Goal: Obtain resource: Download file/media

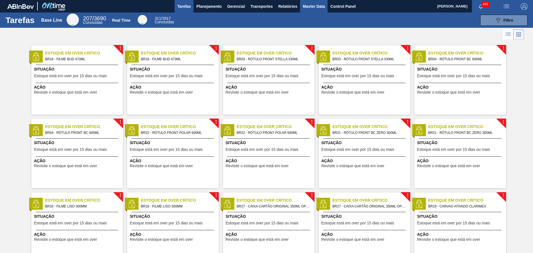
click at [314, 8] on span "Master Data" at bounding box center [314, 6] width 22 height 7
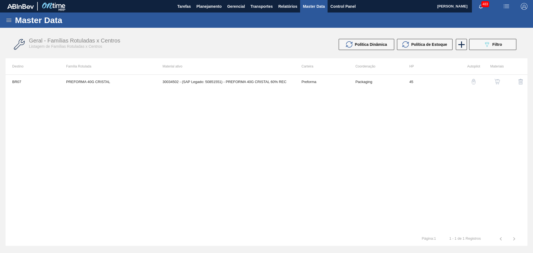
click at [7, 21] on icon at bounding box center [8, 20] width 5 height 3
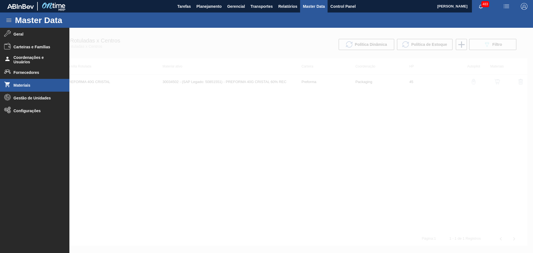
click at [24, 85] on span "Materiais" at bounding box center [37, 85] width 46 height 4
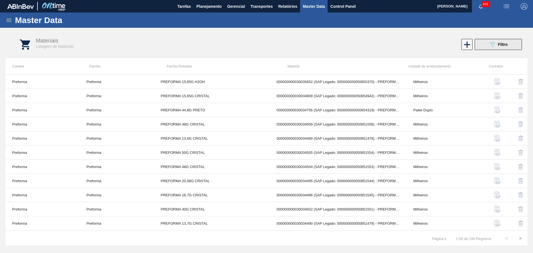
click at [508, 45] on button "089F7B8B-B2A5-4AFE-B5C0-19BA573D28AC Filtro" at bounding box center [498, 44] width 47 height 11
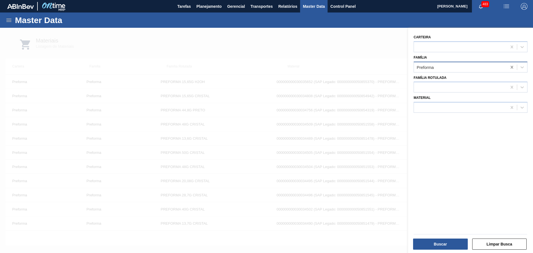
click at [512, 65] on icon at bounding box center [512, 67] width 6 height 6
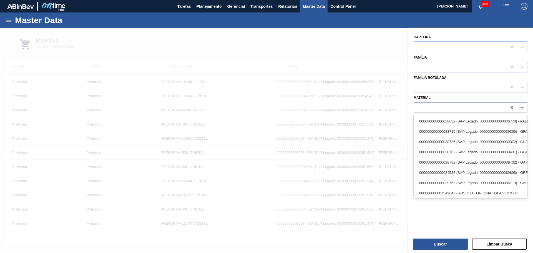
click at [440, 104] on div at bounding box center [460, 108] width 93 height 8
type input "30003525"
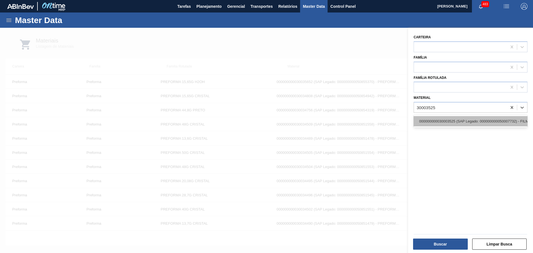
click at [445, 119] on div "000000000030003525 (SAP Legado: 000000000050007732) - FILME CONTRATIL LISO 420 …" at bounding box center [470, 121] width 114 height 10
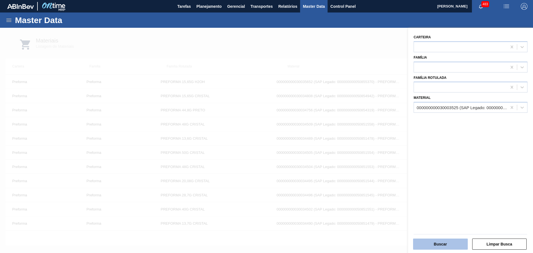
click at [431, 244] on button "Buscar" at bounding box center [440, 243] width 55 height 11
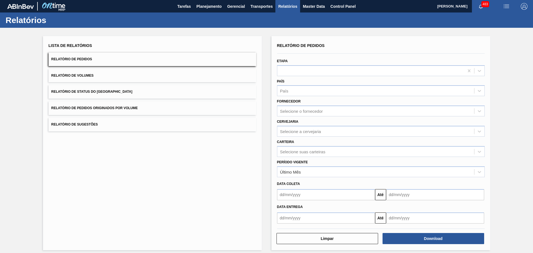
click at [119, 92] on button "Relatório de Status do [GEOGRAPHIC_DATA]" at bounding box center [153, 92] width 208 height 14
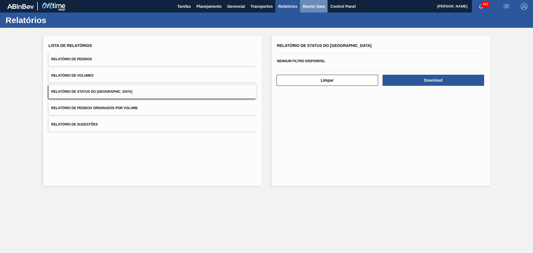
click at [309, 7] on span "Master Data" at bounding box center [314, 6] width 22 height 7
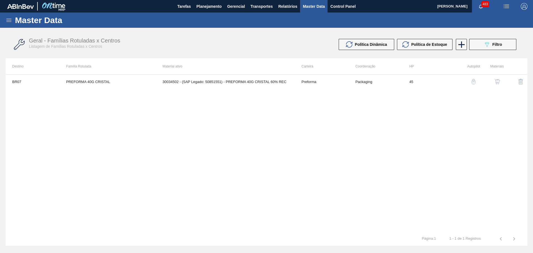
click at [7, 21] on icon at bounding box center [9, 20] width 7 height 7
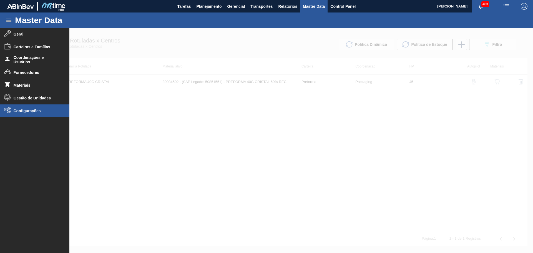
click at [37, 110] on span "Configurações" at bounding box center [37, 111] width 46 height 4
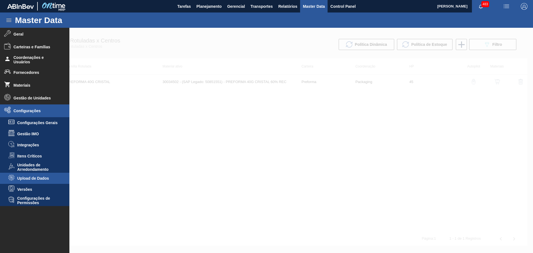
click at [43, 177] on span "Upload de Dados" at bounding box center [38, 178] width 43 height 4
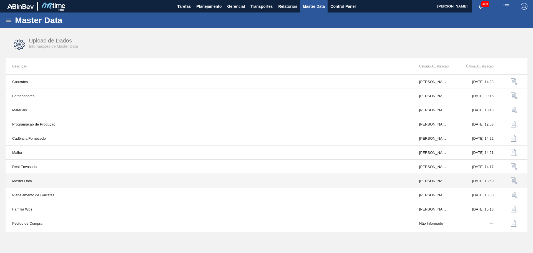
click at [514, 180] on img "button" at bounding box center [514, 180] width 7 height 7
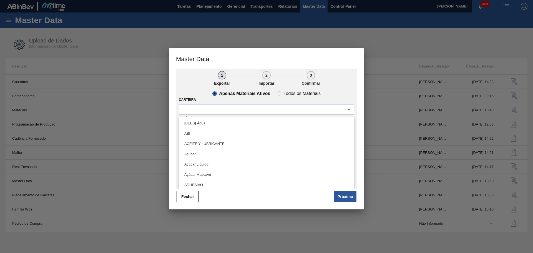
click at [195, 108] on div "-" at bounding box center [261, 109] width 165 height 8
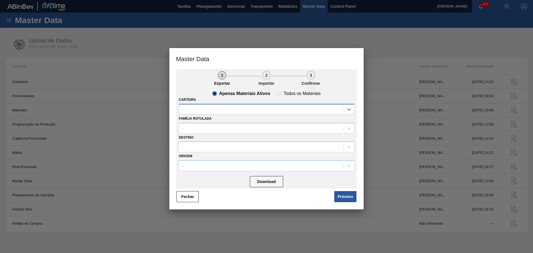
click at [195, 108] on div "-" at bounding box center [261, 109] width 165 height 8
click at [192, 125] on div "-" at bounding box center [261, 128] width 165 height 8
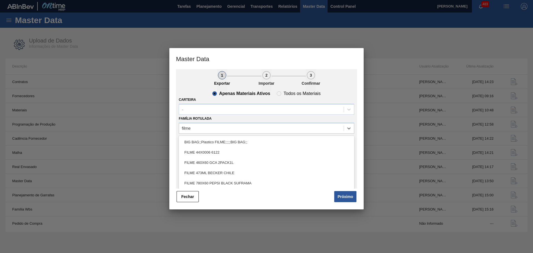
type Rotulada "filme"
type Rotulada "filme liso 42"
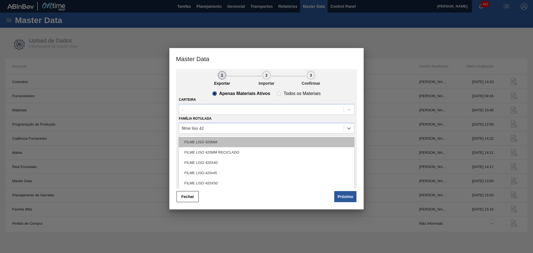
click at [224, 141] on div "FILME LISO 420MM" at bounding box center [266, 142] width 175 height 10
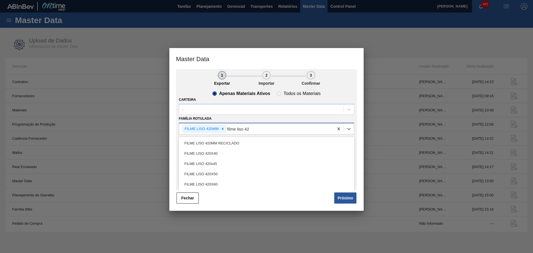
type Rotulada "filme liso 420"
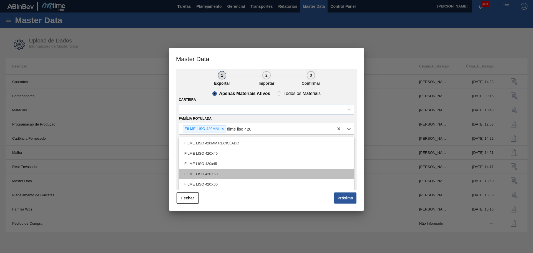
click at [256, 175] on div "FILME LISO 420X50" at bounding box center [266, 174] width 175 height 10
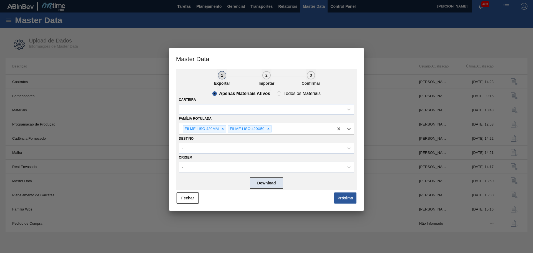
click at [270, 183] on button "Download" at bounding box center [266, 182] width 33 height 11
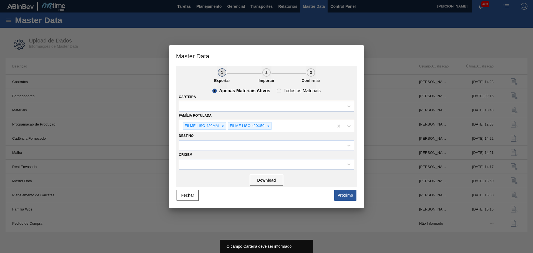
click at [212, 105] on div "-" at bounding box center [261, 106] width 165 height 8
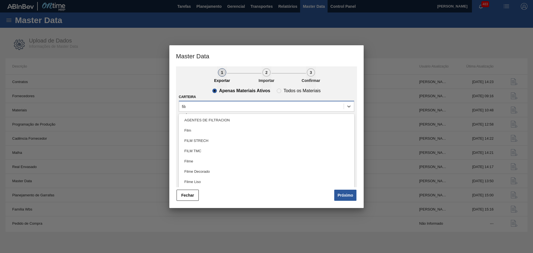
type input "filme"
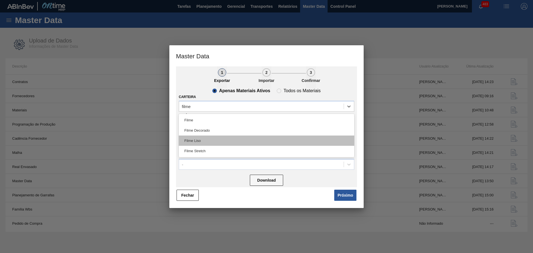
click at [204, 142] on div "Filme Liso" at bounding box center [266, 140] width 175 height 10
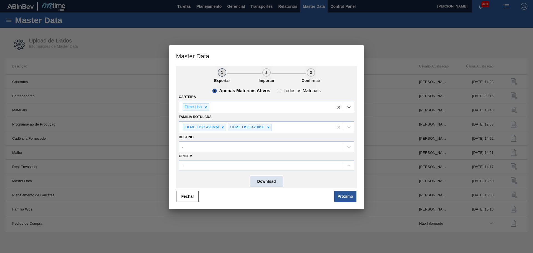
click at [265, 181] on button "Download" at bounding box center [266, 181] width 33 height 11
click at [190, 198] on button "Fechar" at bounding box center [187, 196] width 22 height 11
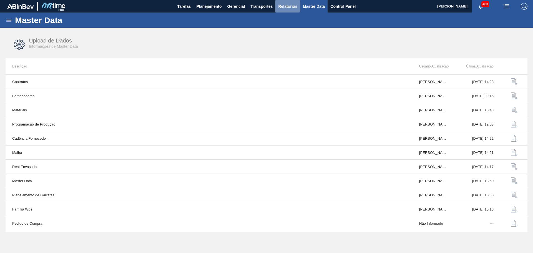
click at [286, 8] on span "Relatórios" at bounding box center [287, 6] width 19 height 7
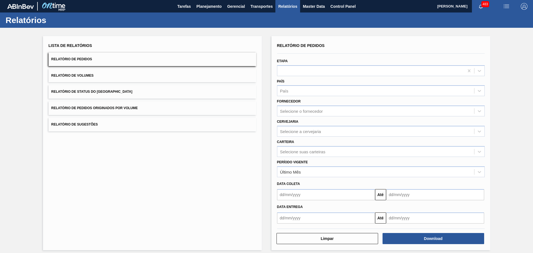
click at [122, 90] on button "Relatório de Status do Estoque" at bounding box center [153, 92] width 208 height 14
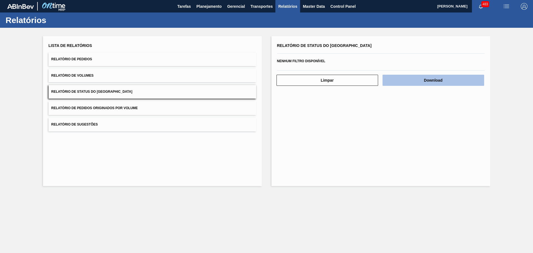
click at [433, 82] on button "Download" at bounding box center [433, 80] width 102 height 11
click at [261, 225] on main "Tarefas Planejamento Gerencial Transportes Relatórios Master Data Control Panel…" at bounding box center [266, 126] width 533 height 253
